Goal: Information Seeking & Learning: Learn about a topic

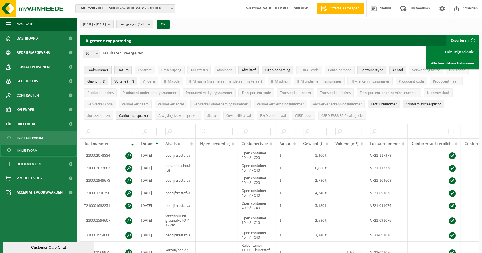
click at [142, 7] on span "10-817598 - ALHEEMBOUW - WERF WDP - LOKEREN" at bounding box center [125, 9] width 99 height 8
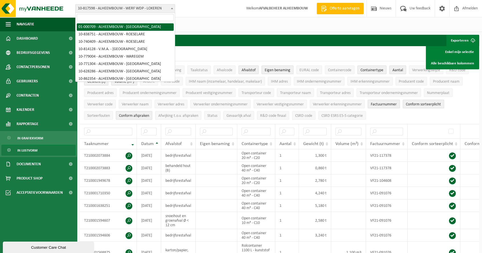
select select "84"
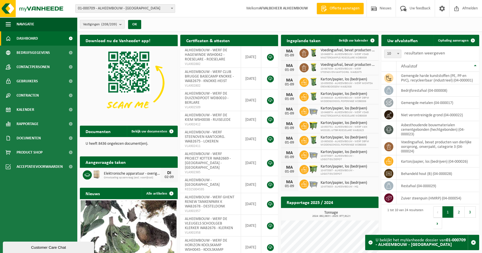
click at [120, 23] on b "submit" at bounding box center [121, 24] width 5 height 8
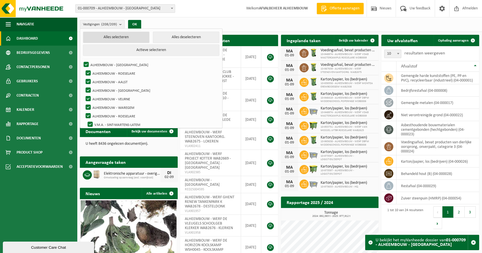
click at [115, 36] on button "Alles selecteren" at bounding box center [116, 37] width 66 height 11
checkbox input "true"
click at [32, 123] on span "Rapportage" at bounding box center [28, 124] width 22 height 14
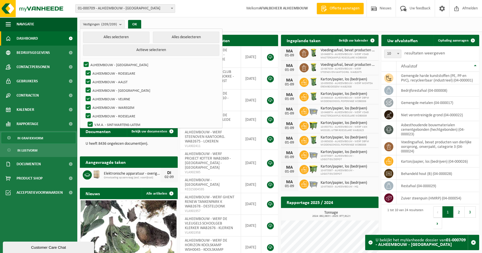
click at [29, 138] on span "In grafiekvorm" at bounding box center [30, 138] width 26 height 11
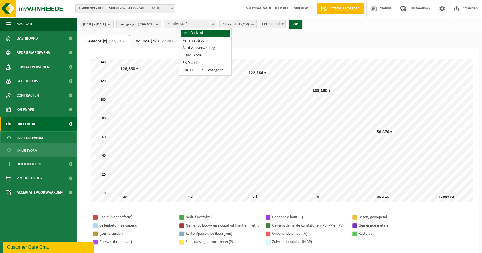
click at [216, 26] on span "Per afvalstof" at bounding box center [190, 24] width 52 height 8
click at [249, 25] on count "(18/18)" at bounding box center [243, 25] width 12 height 4
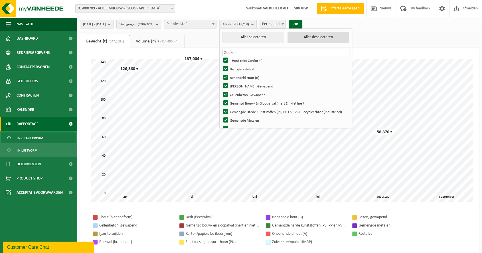
click at [335, 36] on button "Alles deselecteren" at bounding box center [319, 37] width 62 height 11
checkbox input "false"
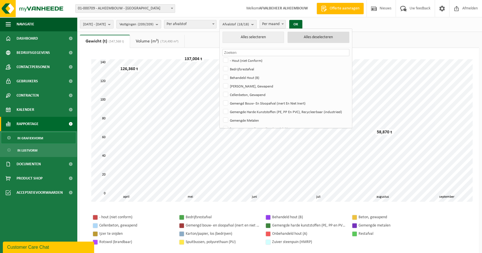
checkbox input "false"
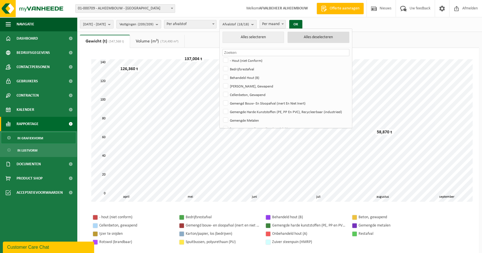
checkbox input "false"
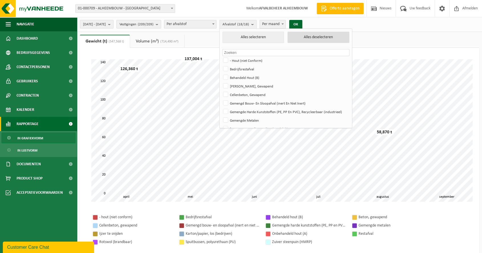
checkbox input "false"
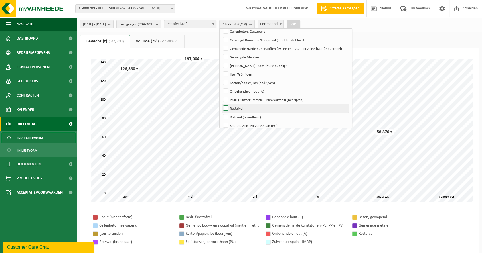
click at [243, 107] on label "Restafval" at bounding box center [285, 108] width 127 height 9
click at [221, 104] on input "Restafval" at bounding box center [221, 104] width 0 height 0
checkbox input "true"
click at [300, 23] on button "OK" at bounding box center [293, 24] width 13 height 9
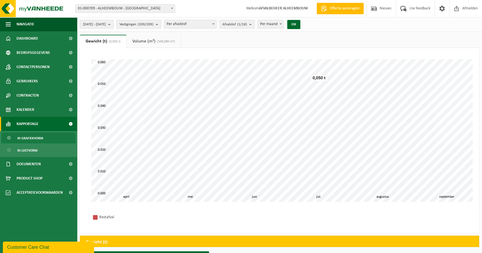
click at [106, 24] on span "2025-04-01 - 2025-09-01" at bounding box center [94, 24] width 23 height 9
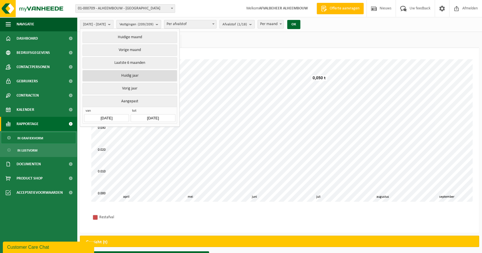
click at [140, 73] on button "Huidig jaar" at bounding box center [129, 75] width 94 height 11
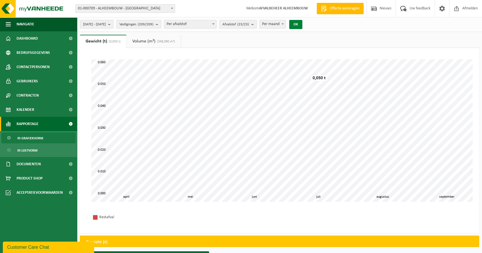
click at [302, 25] on button "OK" at bounding box center [295, 24] width 13 height 9
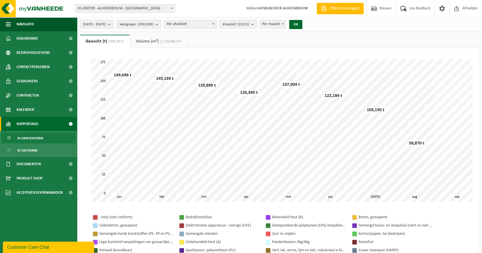
click at [257, 25] on button "Afvalstof (23/23)" at bounding box center [237, 24] width 37 height 9
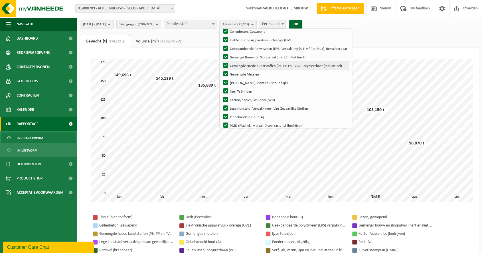
scroll to position [0, 0]
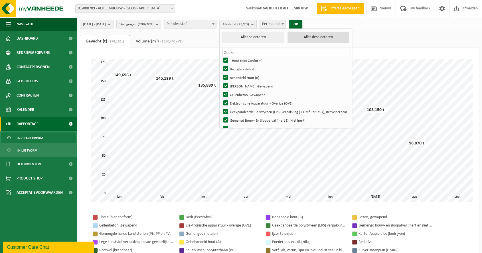
click at [329, 39] on button "Alles deselecteren" at bounding box center [319, 37] width 62 height 11
checkbox input "false"
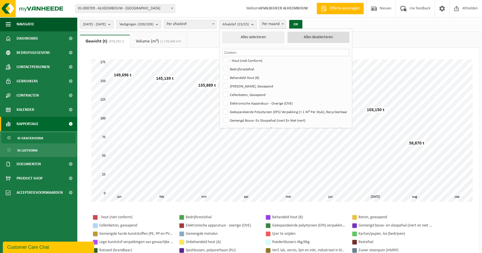
checkbox input "false"
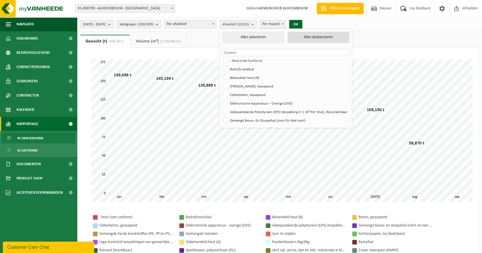
checkbox input "false"
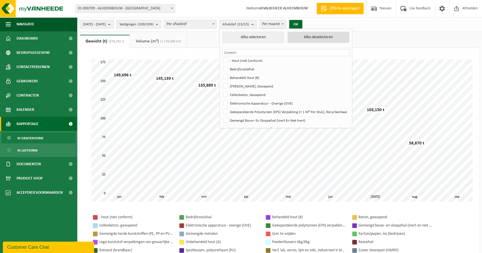
checkbox input "false"
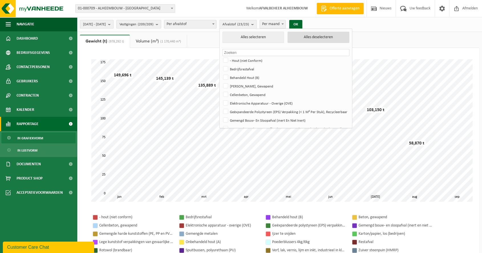
checkbox input "false"
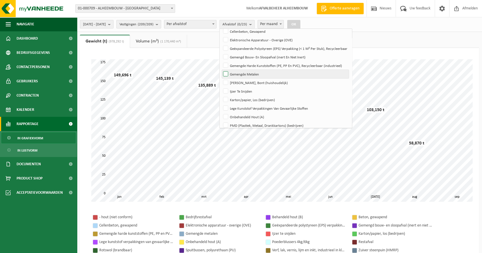
scroll to position [95, 0]
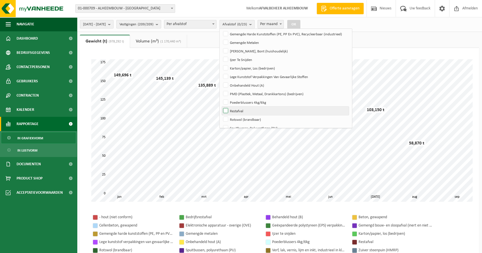
click at [242, 110] on label "Restafval" at bounding box center [285, 111] width 127 height 9
click at [221, 107] on input "Restafval" at bounding box center [221, 106] width 0 height 0
checkbox input "true"
click at [300, 22] on button "OK" at bounding box center [293, 24] width 13 height 9
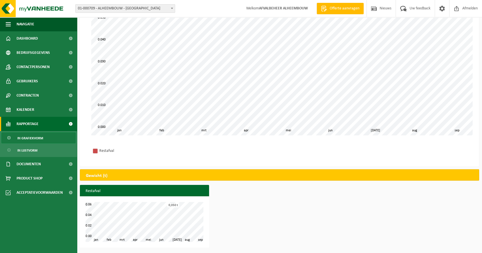
scroll to position [0, 0]
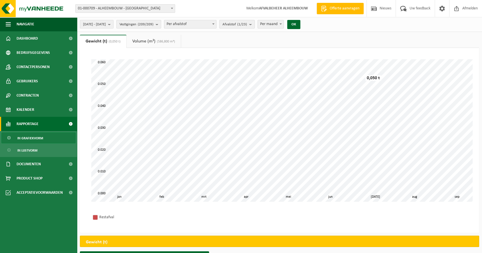
click at [247, 23] on count "(1/23)" at bounding box center [242, 25] width 10 height 4
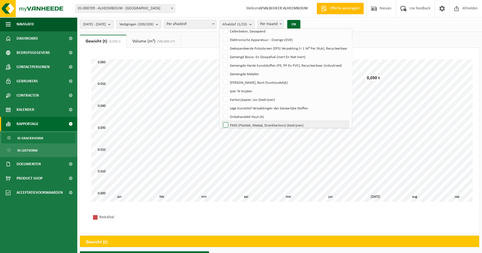
scroll to position [32, 0]
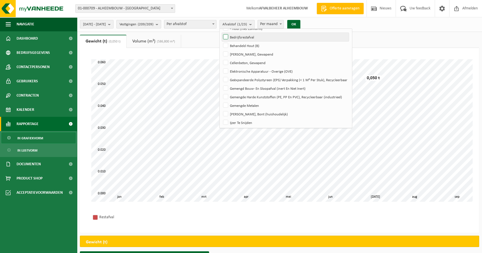
click at [240, 36] on label "Bedrijfsrestafval" at bounding box center [285, 37] width 127 height 9
click at [221, 33] on input "Bedrijfsrestafval" at bounding box center [221, 33] width 0 height 0
checkbox input "true"
click at [300, 23] on button "OK" at bounding box center [293, 24] width 13 height 9
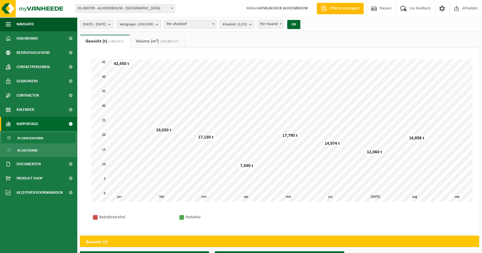
click at [113, 24] on b "submit" at bounding box center [110, 24] width 5 height 8
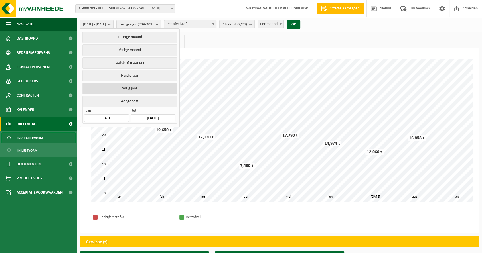
click at [141, 84] on button "Vorig jaar" at bounding box center [129, 88] width 94 height 11
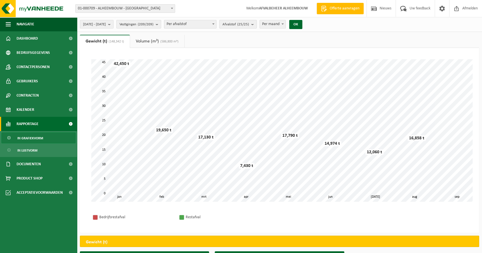
click at [257, 23] on button "Afvalstof (25/25)" at bounding box center [237, 24] width 37 height 9
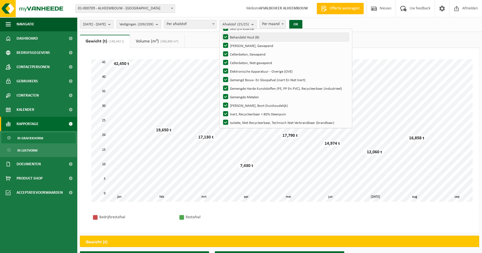
scroll to position [0, 0]
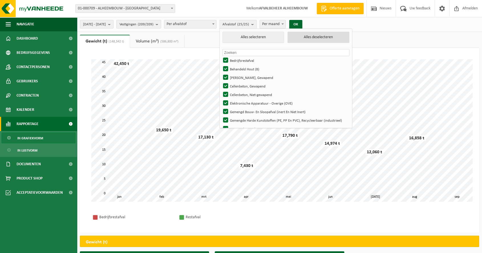
click at [329, 37] on button "Alles deselecteren" at bounding box center [319, 37] width 62 height 11
checkbox input "false"
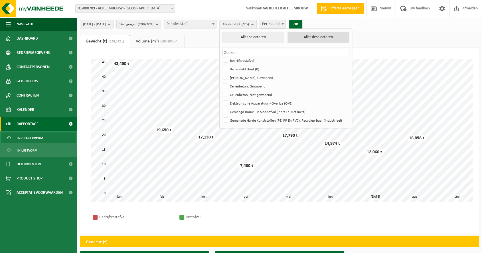
checkbox input "false"
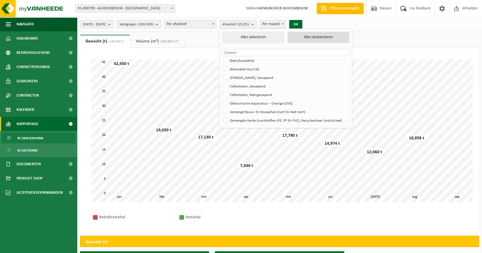
checkbox input "false"
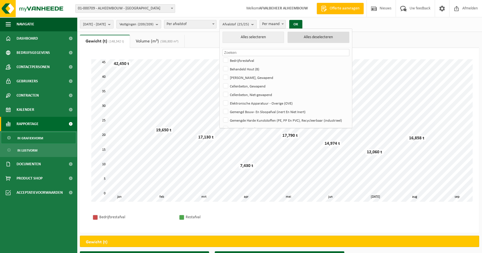
checkbox input "false"
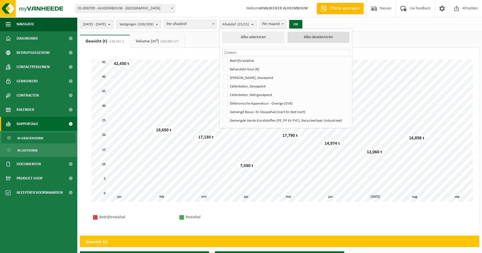
checkbox input "false"
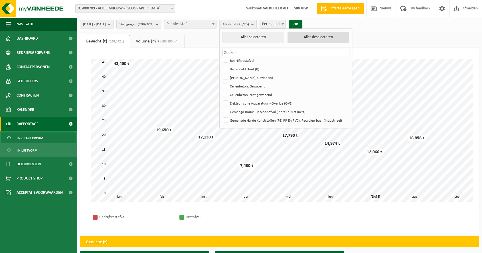
checkbox input "false"
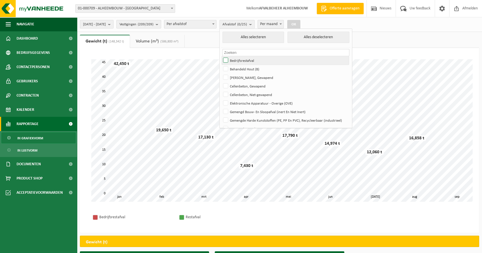
click at [260, 58] on label "Bedrijfsrestafval" at bounding box center [285, 60] width 127 height 9
click at [221, 56] on input "Bedrijfsrestafval" at bounding box center [221, 56] width 0 height 0
checkbox input "true"
click at [300, 24] on button "OK" at bounding box center [293, 24] width 13 height 9
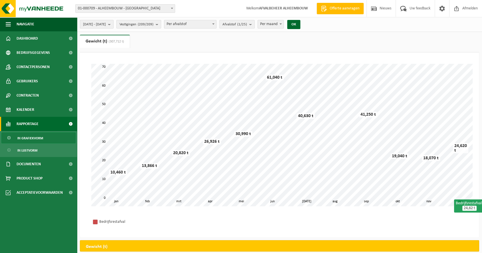
click at [113, 25] on b "submit" at bounding box center [110, 24] width 5 height 8
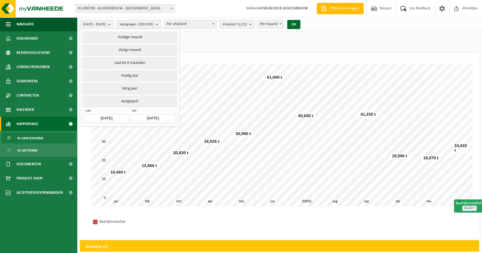
click at [122, 115] on input "2024-01-01" at bounding box center [106, 118] width 45 height 8
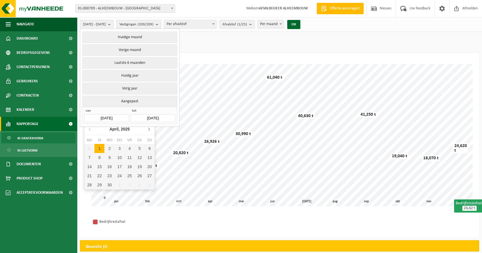
click at [149, 129] on icon at bounding box center [148, 129] width 1 height 3
click at [88, 128] on icon at bounding box center [90, 129] width 9 height 9
click at [89, 128] on icon at bounding box center [90, 129] width 9 height 9
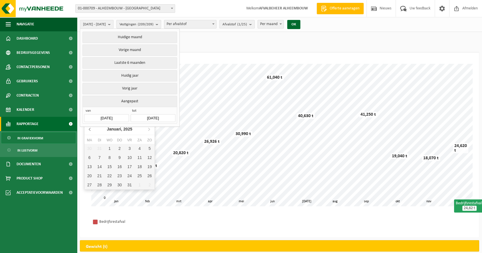
click at [89, 128] on icon at bounding box center [90, 129] width 9 height 9
click at [150, 129] on icon at bounding box center [148, 129] width 1 height 3
click at [111, 146] on div "1" at bounding box center [109, 148] width 10 height 9
type input "2025-01-01"
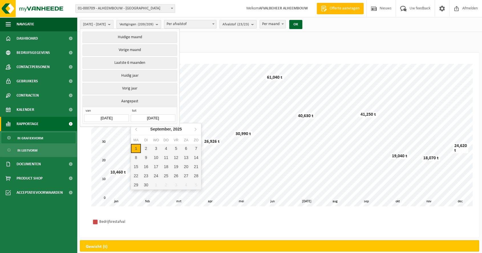
click at [167, 114] on input "2025-09-01" at bounding box center [153, 118] width 45 height 8
click at [196, 128] on icon at bounding box center [195, 129] width 9 height 9
click at [159, 183] on div "31" at bounding box center [156, 185] width 10 height 9
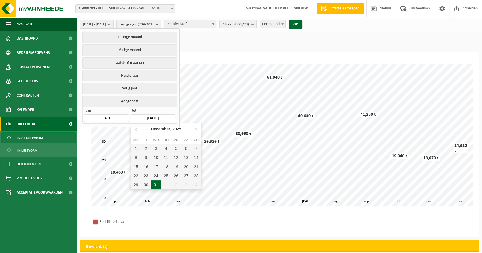
type input "2025-12-31"
type input "2025-01-01"
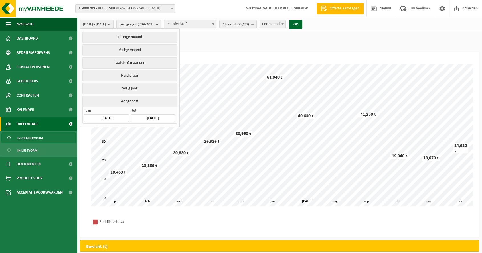
click at [257, 23] on button "Afvalstof (23/23)" at bounding box center [237, 24] width 37 height 9
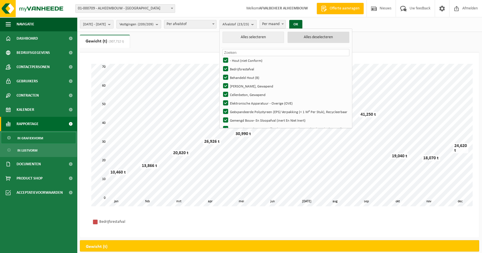
click at [342, 37] on button "Alles deselecteren" at bounding box center [319, 37] width 62 height 11
checkbox input "false"
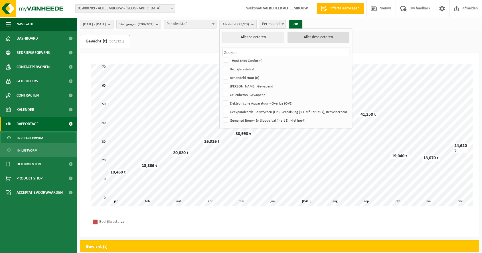
checkbox input "false"
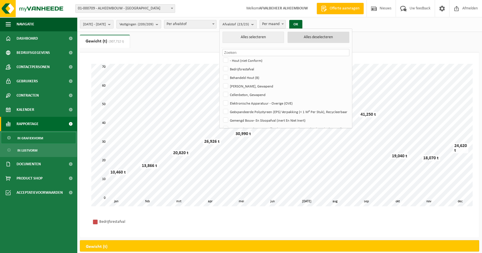
checkbox input "false"
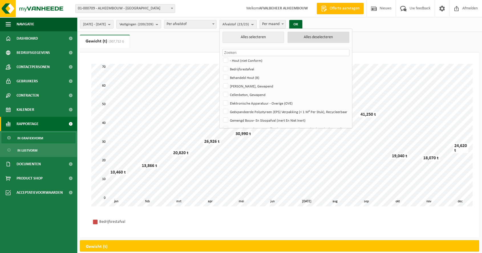
checkbox input "false"
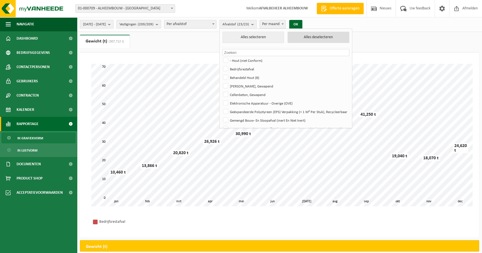
checkbox input "false"
click at [274, 70] on label "Bedrijfsrestafval" at bounding box center [285, 69] width 127 height 9
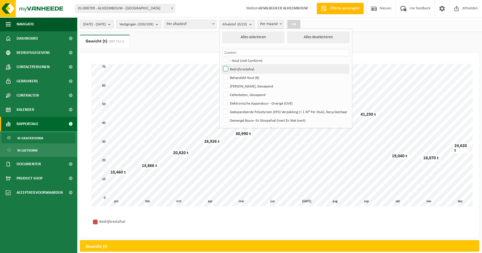
click at [221, 65] on input "Bedrijfsrestafval" at bounding box center [221, 64] width 0 height 0
checkbox input "true"
click at [300, 22] on button "OK" at bounding box center [293, 24] width 13 height 9
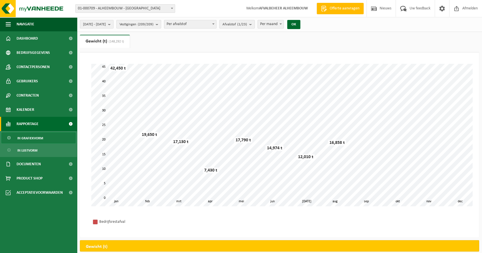
click at [247, 24] on count "(1/23)" at bounding box center [242, 25] width 10 height 4
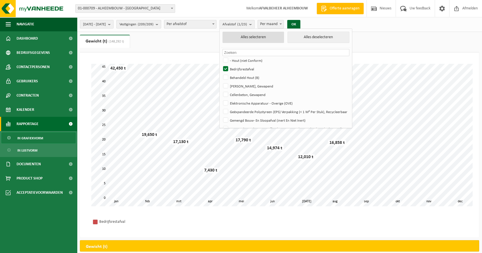
click at [277, 39] on button "Alles selecteren" at bounding box center [254, 37] width 62 height 11
checkbox input "true"
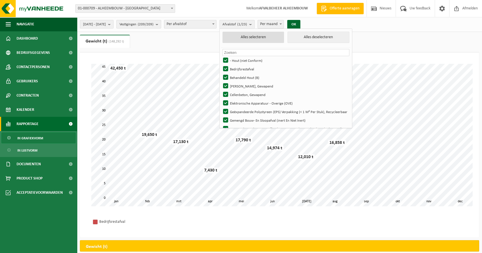
checkbox input "true"
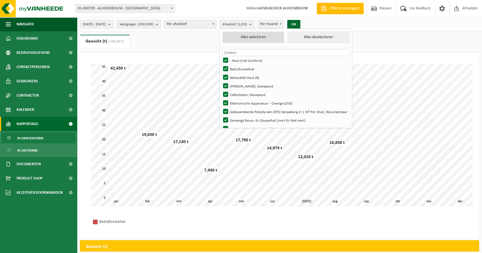
checkbox input "true"
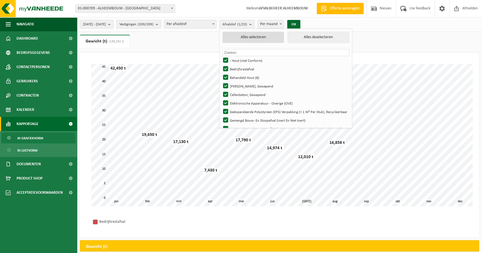
checkbox input "true"
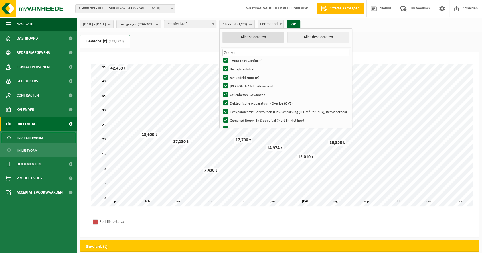
checkbox input "true"
click at [302, 23] on button "OK" at bounding box center [295, 24] width 13 height 9
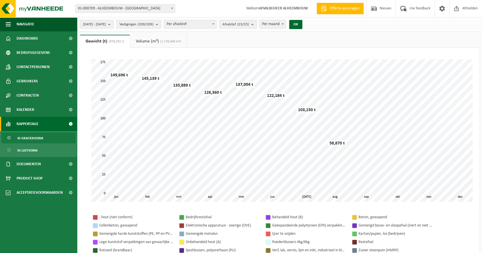
click at [257, 25] on b "submit" at bounding box center [253, 24] width 5 height 8
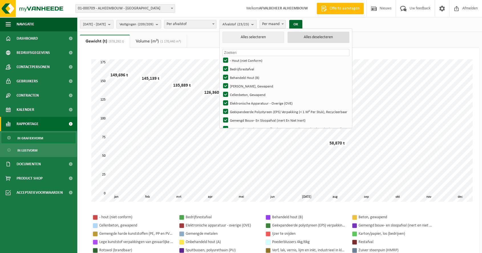
click at [322, 38] on button "Alles deselecteren" at bounding box center [319, 37] width 62 height 11
checkbox input "false"
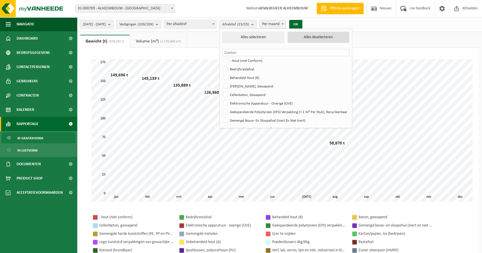
checkbox input "false"
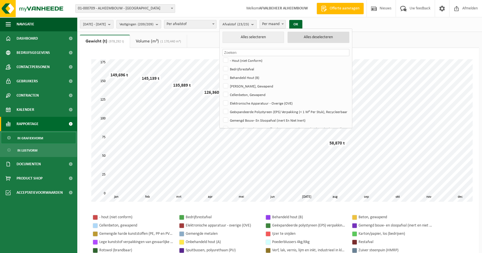
checkbox input "false"
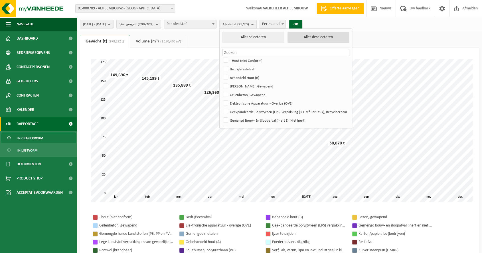
checkbox input "false"
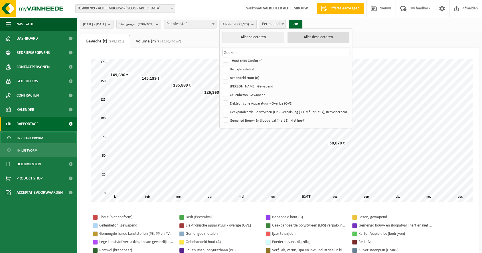
checkbox input "false"
drag, startPoint x: 242, startPoint y: 66, endPoint x: 248, endPoint y: 70, distance: 7.2
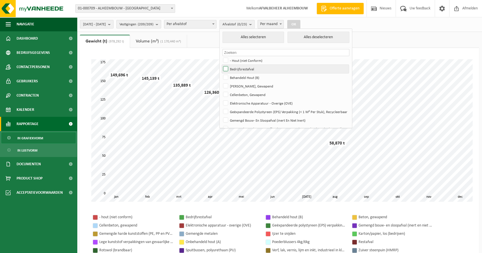
click at [242, 66] on label "Bedrijfsrestafval" at bounding box center [285, 69] width 127 height 9
click at [221, 65] on input "Bedrijfsrestafval" at bounding box center [221, 64] width 0 height 0
checkbox input "true"
click at [300, 24] on button "OK" at bounding box center [293, 24] width 13 height 9
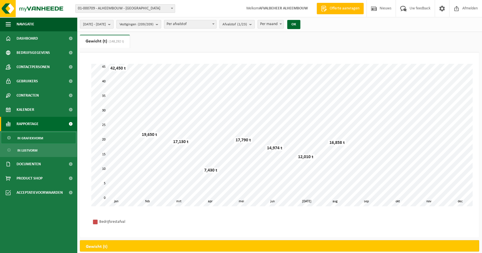
click at [113, 26] on b "submit" at bounding box center [110, 24] width 5 height 8
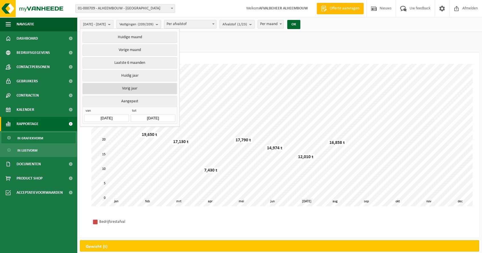
click at [128, 86] on button "Vorig jaar" at bounding box center [129, 88] width 94 height 11
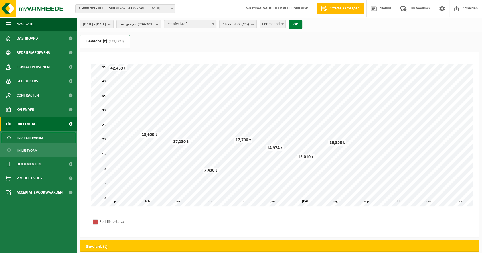
click at [302, 25] on button "OK" at bounding box center [295, 24] width 13 height 9
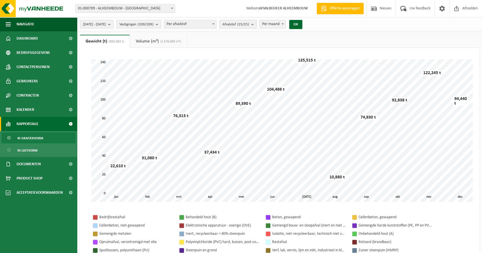
click at [257, 24] on b "submit" at bounding box center [253, 24] width 5 height 8
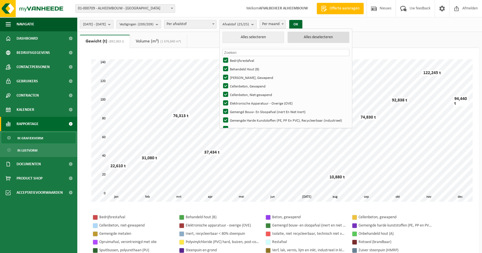
click at [342, 35] on button "Alles deselecteren" at bounding box center [319, 37] width 62 height 11
checkbox input "false"
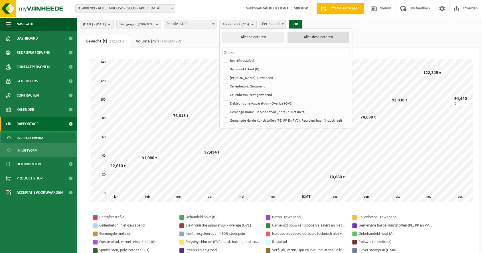
checkbox input "false"
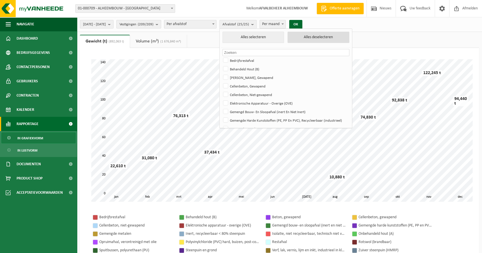
checkbox input "false"
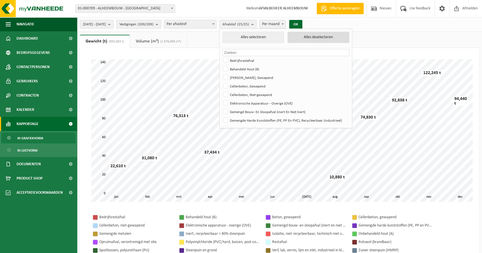
checkbox input "false"
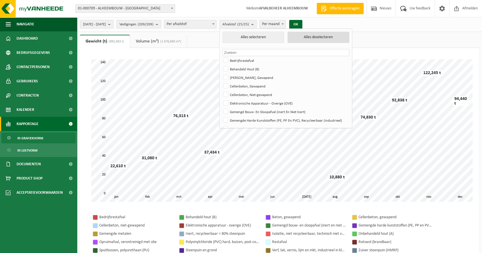
checkbox input "false"
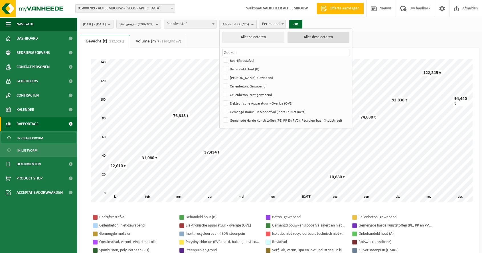
checkbox input "false"
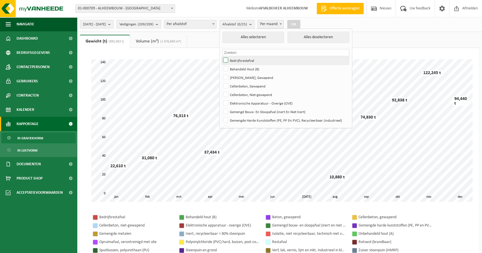
click at [239, 60] on label "Bedrijfsrestafval" at bounding box center [285, 60] width 127 height 9
click at [221, 56] on input "Bedrijfsrestafval" at bounding box center [221, 56] width 0 height 0
checkbox input "true"
click at [300, 24] on button "OK" at bounding box center [293, 24] width 13 height 9
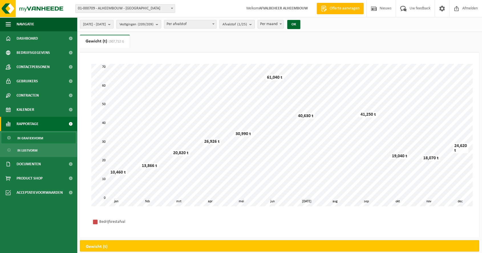
click at [255, 25] on b "submit" at bounding box center [251, 24] width 5 height 8
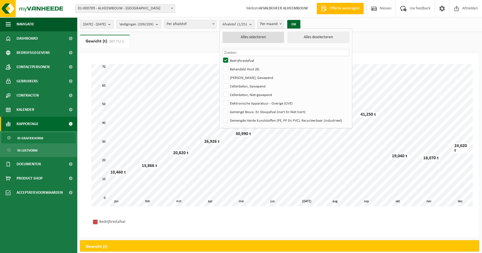
click at [280, 38] on button "Alles selecteren" at bounding box center [254, 37] width 62 height 11
checkbox input "true"
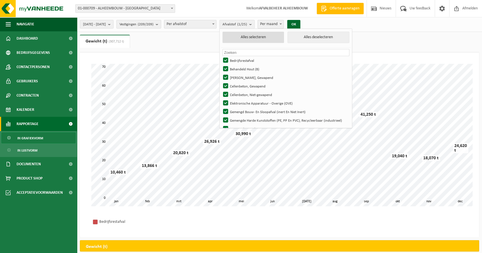
checkbox input "true"
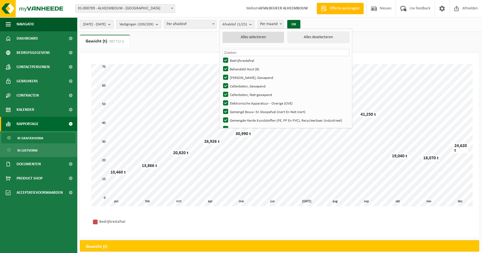
checkbox input "true"
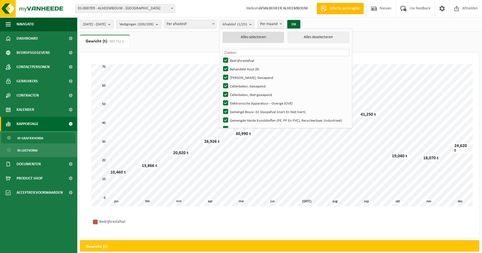
checkbox input "true"
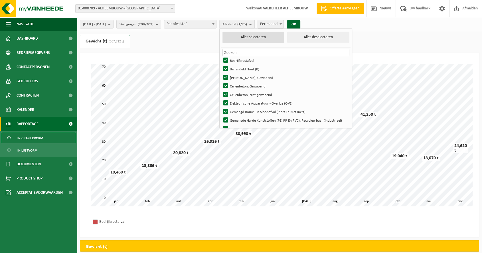
checkbox input "true"
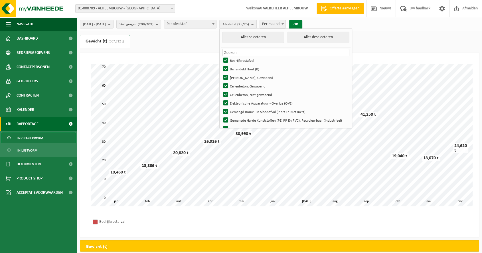
click at [302, 25] on button "OK" at bounding box center [295, 24] width 13 height 9
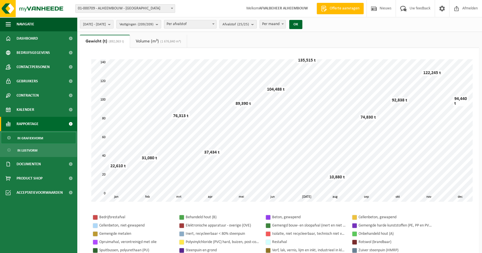
click at [151, 41] on link "Volume (m³) (1 676,840 m³)" at bounding box center [158, 41] width 57 height 13
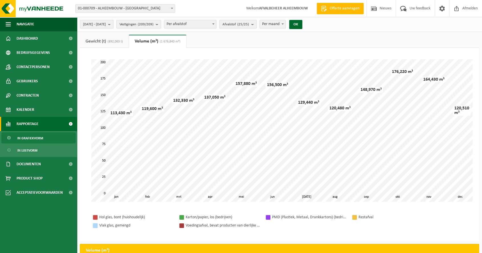
click at [257, 22] on button "Afvalstof (25/25)" at bounding box center [237, 24] width 37 height 9
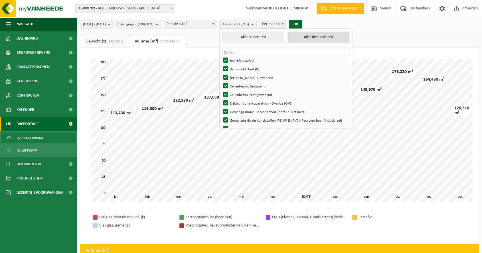
click at [326, 38] on button "Alles deselecteren" at bounding box center [319, 37] width 62 height 11
checkbox input "false"
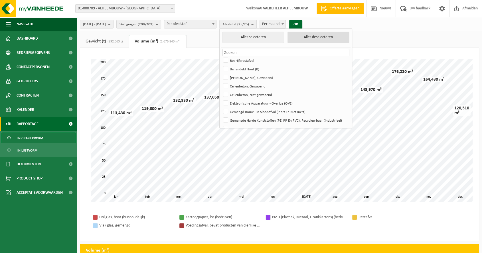
checkbox input "false"
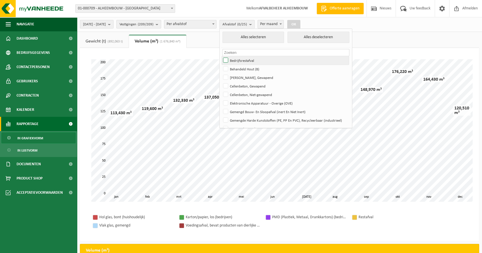
click at [242, 60] on label "Bedrijfsrestafval" at bounding box center [285, 60] width 127 height 9
click at [221, 56] on input "Bedrijfsrestafval" at bounding box center [221, 56] width 0 height 0
click at [300, 23] on button "OK" at bounding box center [293, 24] width 13 height 9
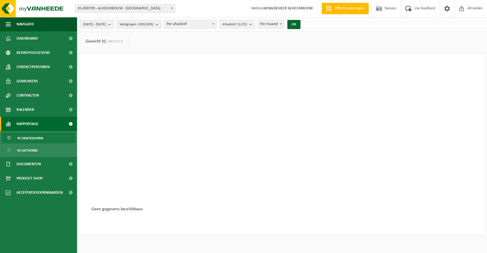
click at [255, 26] on b "submit" at bounding box center [251, 24] width 5 height 8
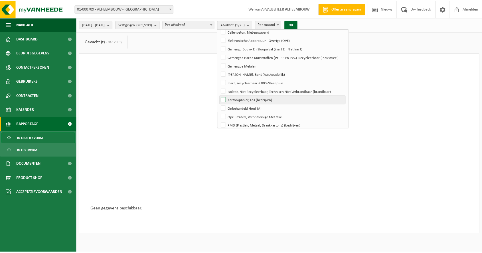
scroll to position [127, 0]
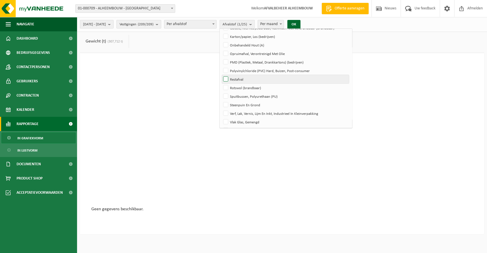
click at [268, 77] on label "Restafval" at bounding box center [285, 79] width 127 height 9
click at [221, 75] on input "Restafval" at bounding box center [221, 75] width 0 height 0
click at [300, 25] on button "OK" at bounding box center [293, 24] width 13 height 9
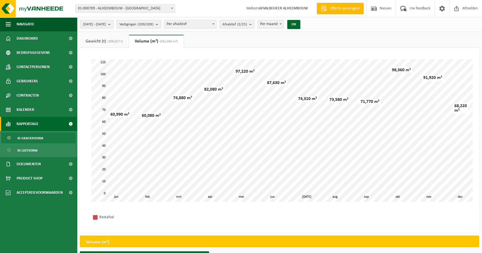
click at [105, 40] on link "Gewicht (t) (308,027 t)" at bounding box center [104, 41] width 49 height 13
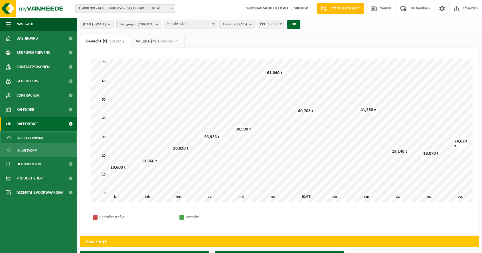
click at [156, 41] on link "Volume (m³) (941,040 m³)" at bounding box center [157, 41] width 54 height 13
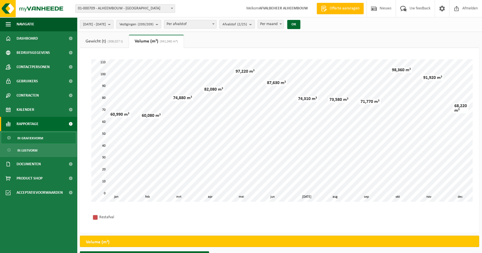
click at [247, 23] on count "(2/25)" at bounding box center [242, 25] width 10 height 4
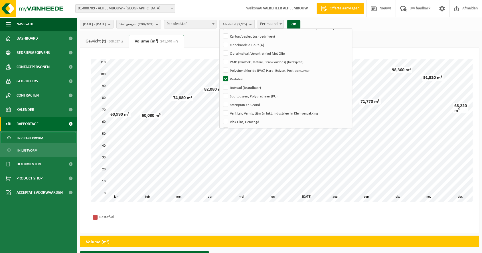
scroll to position [0, 0]
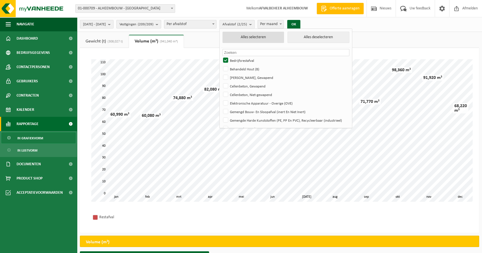
click at [267, 38] on button "Alles selecteren" at bounding box center [254, 37] width 62 height 11
click at [302, 24] on button "OK" at bounding box center [295, 24] width 13 height 9
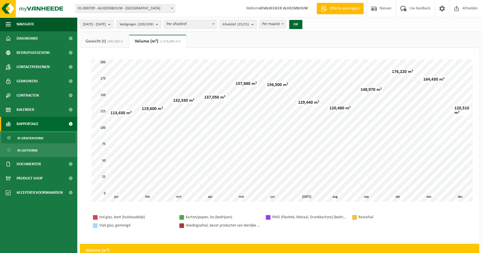
click at [108, 42] on span "(892,063 t)" at bounding box center [114, 41] width 17 height 3
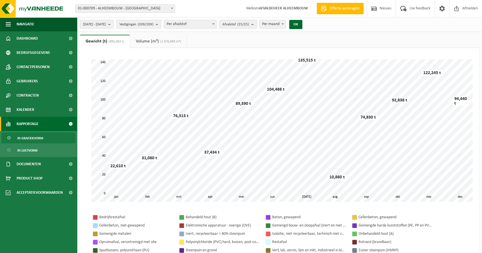
click at [249, 21] on span "Afvalstof (25/25)" at bounding box center [236, 24] width 27 height 9
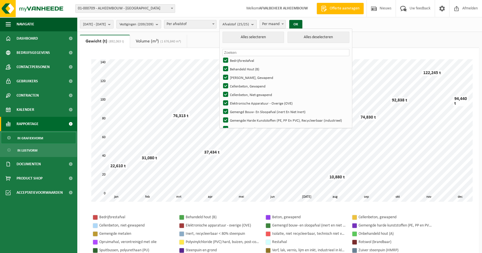
click at [249, 21] on span "Afvalstof (25/25)" at bounding box center [236, 24] width 27 height 9
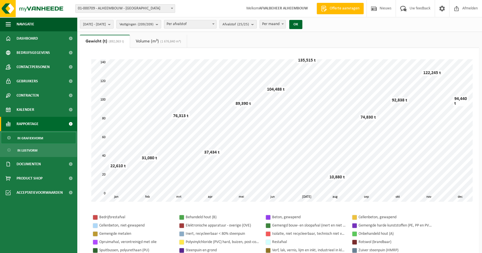
click at [113, 23] on b "submit" at bounding box center [110, 24] width 5 height 8
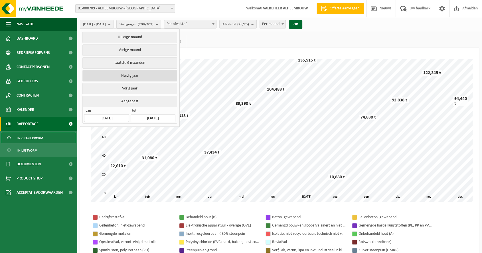
click at [131, 75] on button "Huidig jaar" at bounding box center [129, 75] width 94 height 11
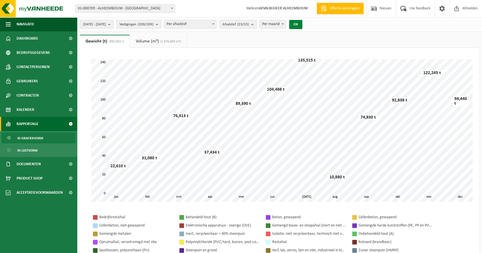
click at [302, 23] on button "OK" at bounding box center [295, 24] width 13 height 9
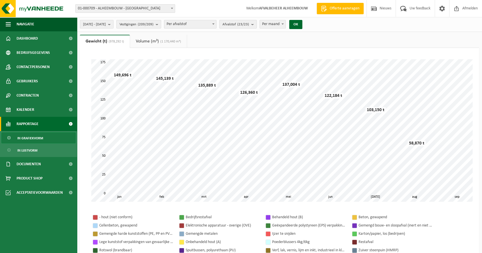
click at [249, 24] on count "(23/23)" at bounding box center [243, 25] width 12 height 4
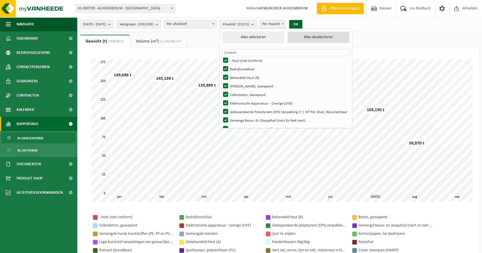
click at [324, 37] on button "Alles deselecteren" at bounding box center [319, 37] width 62 height 11
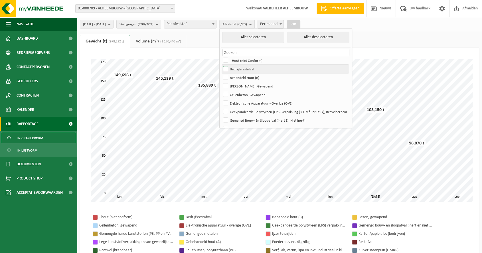
click at [241, 67] on label "Bedrijfsrestafval" at bounding box center [285, 69] width 127 height 9
click at [221, 65] on input "Bedrijfsrestafval" at bounding box center [221, 64] width 0 height 0
click at [300, 23] on button "OK" at bounding box center [293, 24] width 13 height 9
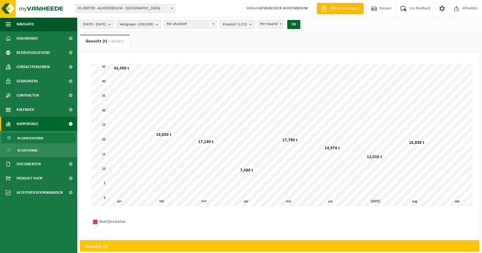
click at [247, 23] on count "(1/23)" at bounding box center [242, 25] width 10 height 4
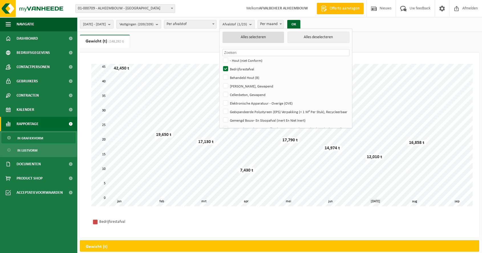
click at [274, 38] on button "Alles selecteren" at bounding box center [254, 37] width 62 height 11
click at [302, 24] on button "OK" at bounding box center [295, 24] width 13 height 9
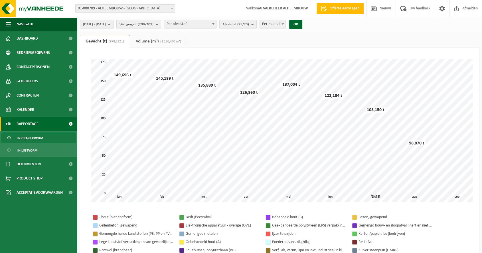
click at [160, 7] on span "01-000709 - ALHEEMBOUW - [GEOGRAPHIC_DATA]" at bounding box center [125, 9] width 99 height 8
